Goal: Find specific page/section: Find specific page/section

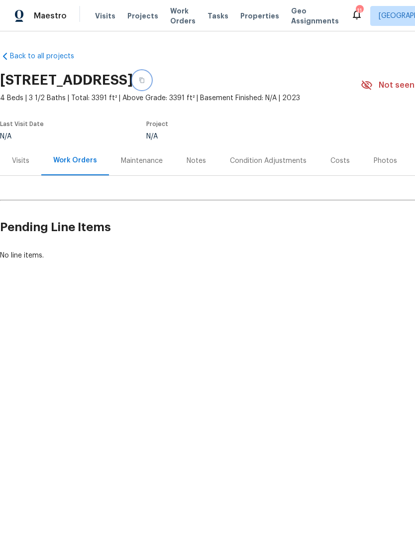
click at [145, 81] on icon "button" at bounding box center [142, 80] width 6 height 6
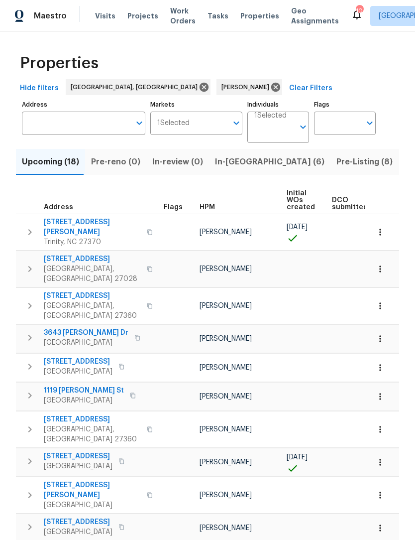
scroll to position [202, 0]
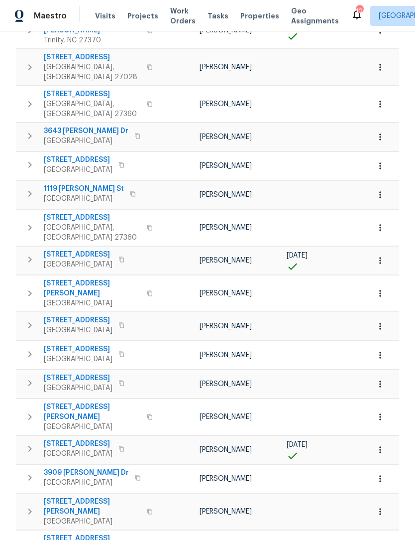
click at [379, 190] on icon "button" at bounding box center [380, 195] width 10 height 10
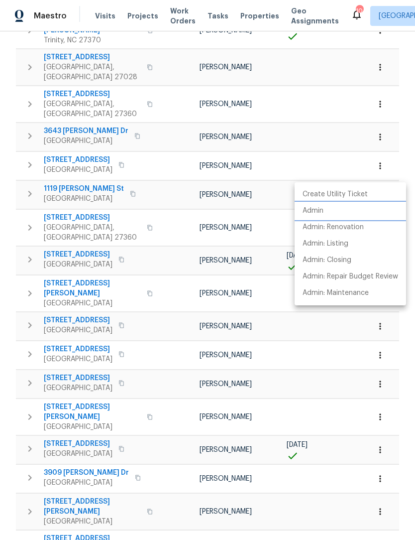
click at [313, 213] on p "Admin" at bounding box center [313, 211] width 21 height 10
click at [258, 283] on div at bounding box center [207, 270] width 415 height 540
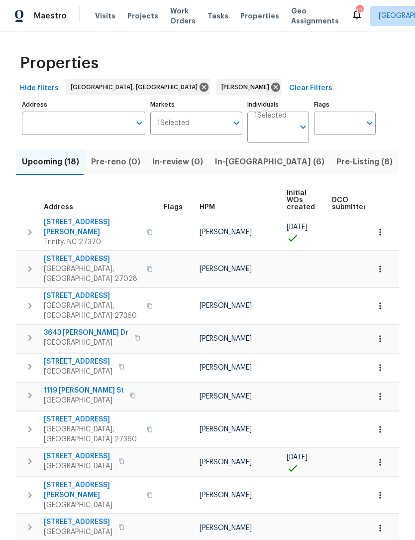
scroll to position [0, 0]
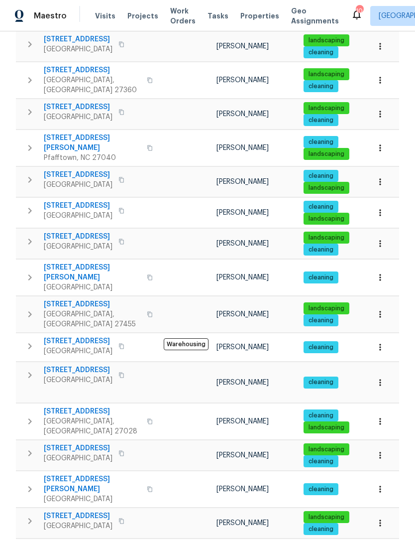
scroll to position [452, 0]
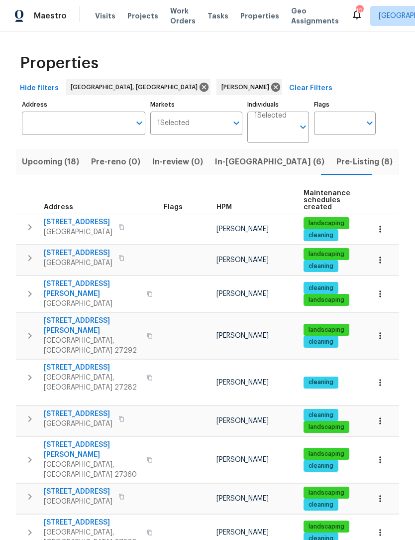
scroll to position [0, 0]
click at [70, 166] on span "Upcoming (18)" at bounding box center [50, 162] width 57 height 14
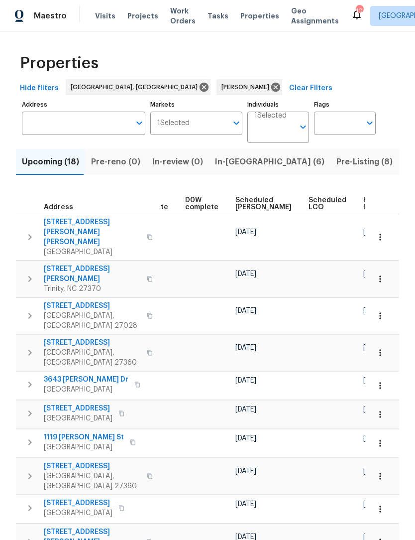
scroll to position [0, 249]
click at [364, 201] on span "Ready Date" at bounding box center [375, 204] width 22 height 14
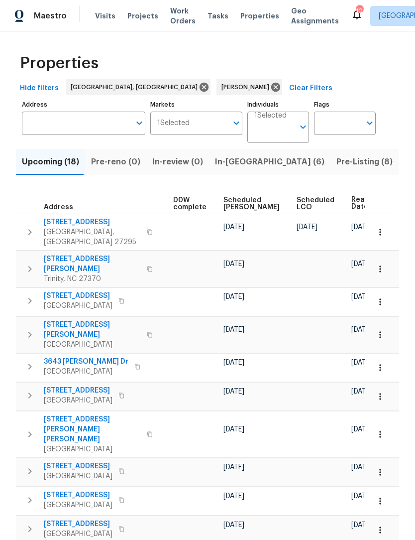
scroll to position [0, 261]
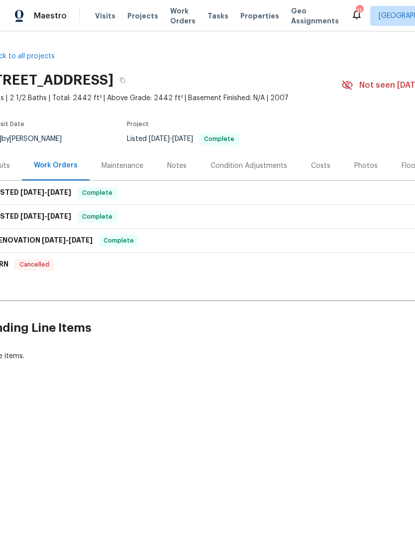
scroll to position [0, 13]
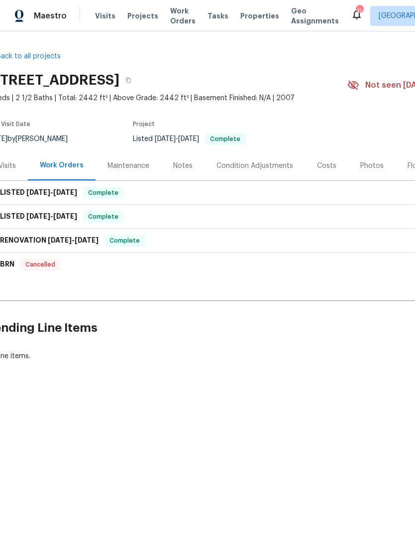
click at [366, 164] on div "Photos" at bounding box center [371, 166] width 23 height 10
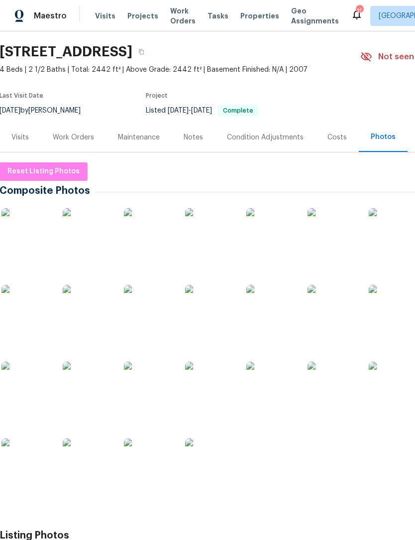
scroll to position [29, 0]
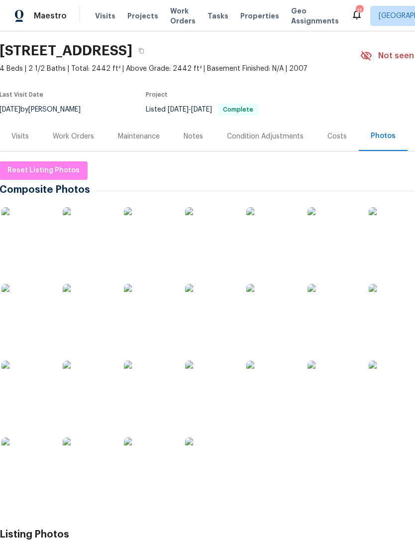
click at [31, 235] on img at bounding box center [26, 232] width 50 height 50
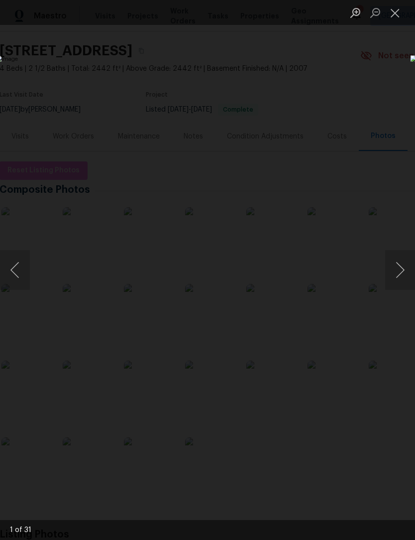
click at [398, 273] on button "Next image" at bounding box center [400, 270] width 30 height 40
click at [402, 277] on button "Next image" at bounding box center [400, 270] width 30 height 40
click at [405, 266] on button "Next image" at bounding box center [400, 270] width 30 height 40
click at [399, 274] on button "Next image" at bounding box center [400, 270] width 30 height 40
click at [401, 278] on button "Next image" at bounding box center [400, 270] width 30 height 40
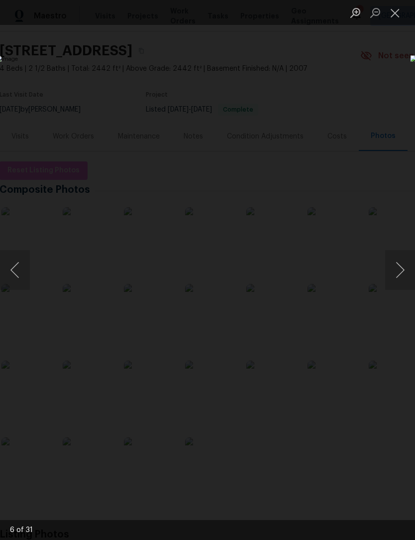
click at [402, 282] on button "Next image" at bounding box center [400, 270] width 30 height 40
click at [403, 279] on button "Next image" at bounding box center [400, 270] width 30 height 40
click at [402, 281] on button "Next image" at bounding box center [400, 270] width 30 height 40
click at [402, 277] on button "Next image" at bounding box center [400, 270] width 30 height 40
click at [398, 277] on button "Next image" at bounding box center [400, 270] width 30 height 40
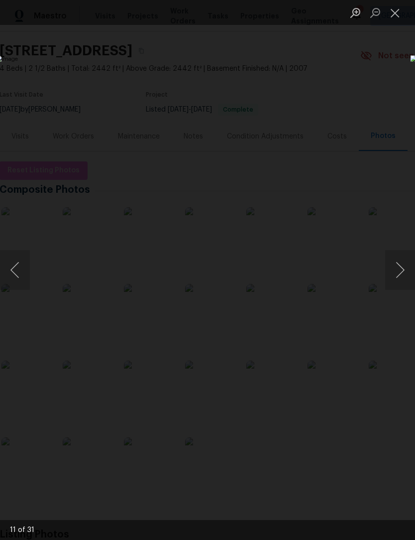
click at [400, 274] on button "Next image" at bounding box center [400, 270] width 30 height 40
click at [398, 271] on button "Next image" at bounding box center [400, 270] width 30 height 40
click at [397, 277] on button "Next image" at bounding box center [400, 270] width 30 height 40
click at [398, 276] on button "Next image" at bounding box center [400, 270] width 30 height 40
click at [396, 276] on button "Next image" at bounding box center [400, 270] width 30 height 40
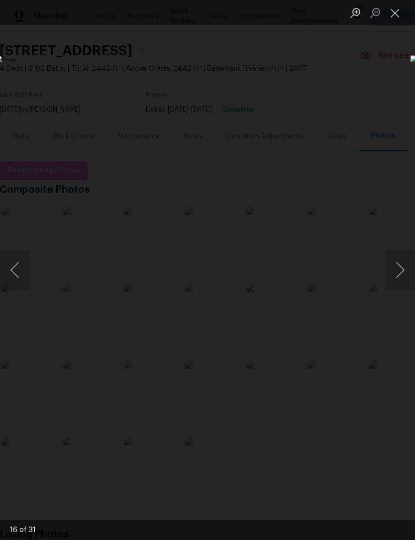
click at [398, 273] on button "Next image" at bounding box center [400, 270] width 30 height 40
click at [398, 271] on button "Next image" at bounding box center [400, 270] width 30 height 40
click at [15, 273] on button "Previous image" at bounding box center [15, 270] width 30 height 40
click at [399, 276] on button "Next image" at bounding box center [400, 270] width 30 height 40
click at [401, 272] on button "Next image" at bounding box center [400, 270] width 30 height 40
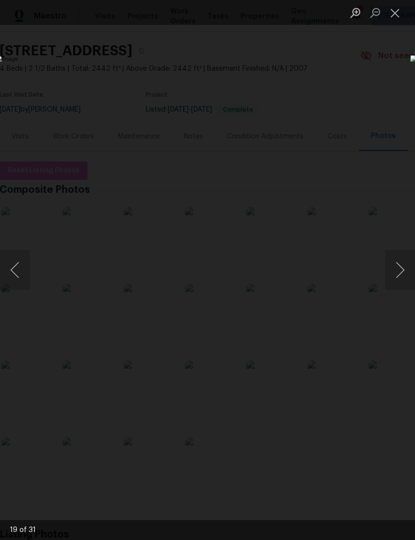
click at [403, 272] on button "Next image" at bounding box center [400, 270] width 30 height 40
click at [401, 274] on button "Next image" at bounding box center [400, 270] width 30 height 40
click at [311, 206] on img "Lightbox" at bounding box center [161, 269] width 330 height 429
click at [342, 77] on div "Lightbox" at bounding box center [207, 270] width 415 height 540
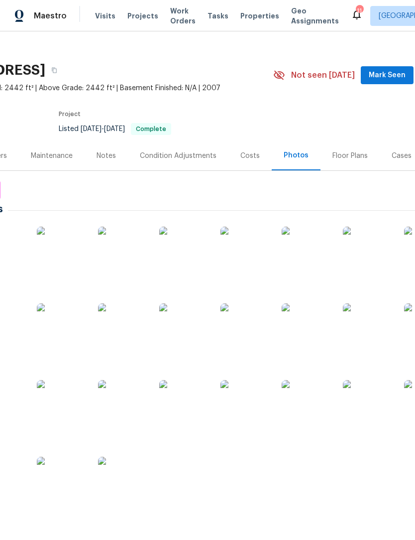
scroll to position [7, 95]
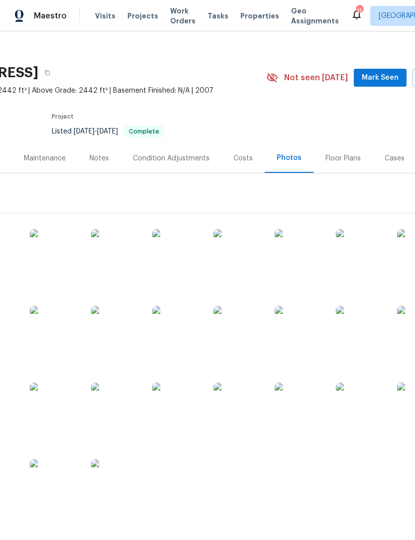
click at [239, 159] on div "Costs" at bounding box center [243, 158] width 19 height 10
